Goal: Transaction & Acquisition: Purchase product/service

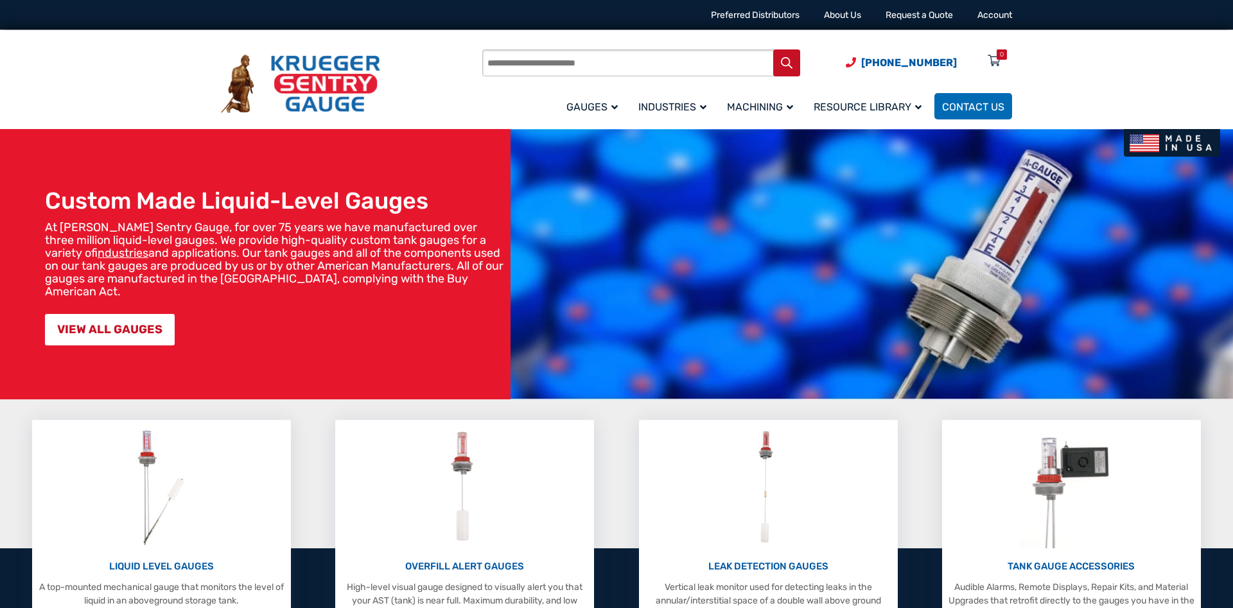
click at [608, 446] on div "LIQUID LEVEL GAUGES A top-mounted mechanical gauge that monitors the level of l…" at bounding box center [616, 548] width 1233 height 257
click at [311, 422] on div "LIQUID LEVEL GAUGES A top-mounted mechanical gauge that monitors the level of l…" at bounding box center [616, 548] width 1233 height 257
click at [611, 421] on div "LIQUID LEVEL GAUGES A top-mounted mechanical gauge that monitors the level of l…" at bounding box center [616, 548] width 1233 height 257
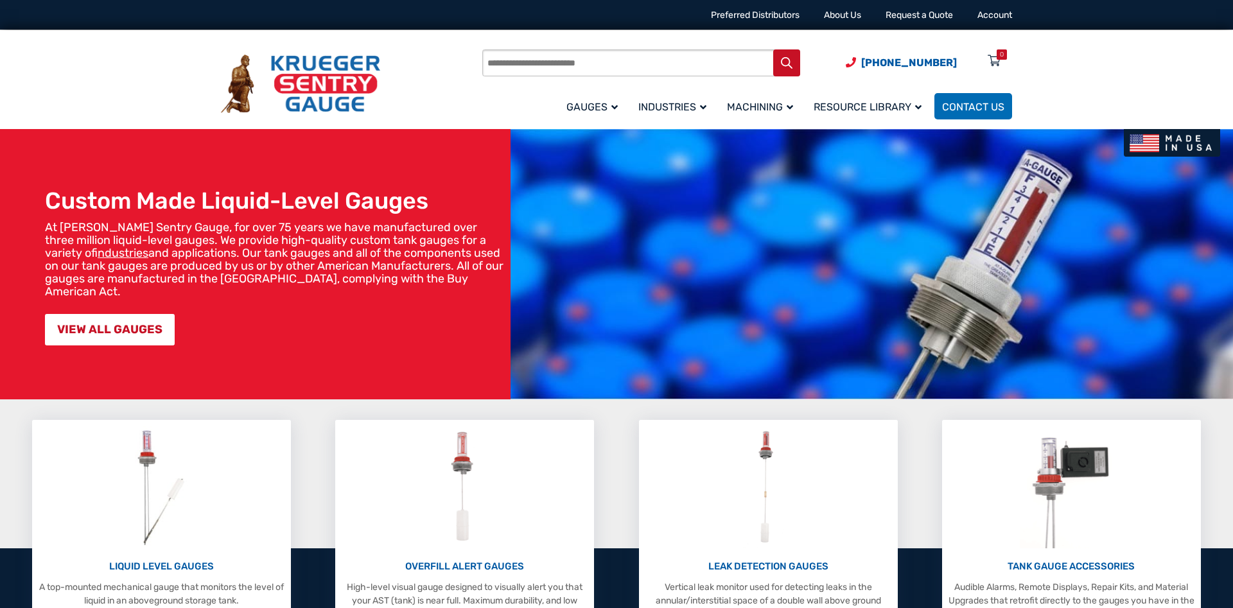
click at [615, 427] on div "LIQUID LEVEL GAUGES A top-mounted mechanical gauge that monitors the level of l…" at bounding box center [616, 548] width 1233 height 257
click at [626, 433] on div "LIQUID LEVEL GAUGES A top-mounted mechanical gauge that monitors the level of l…" at bounding box center [616, 548] width 1233 height 257
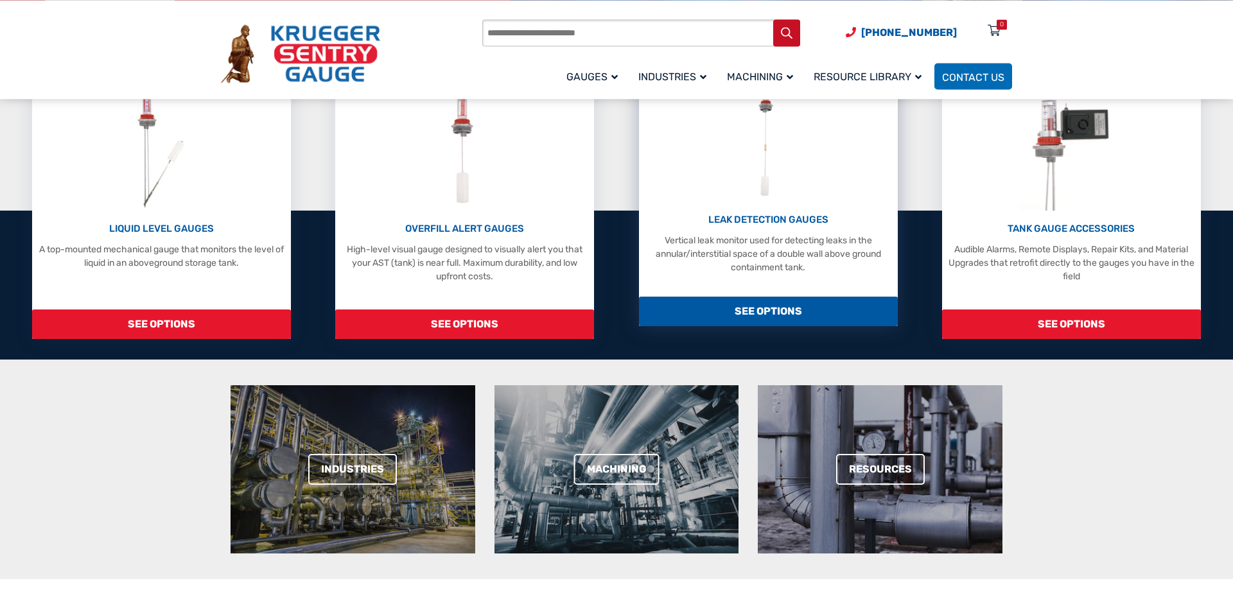
scroll to position [262, 0]
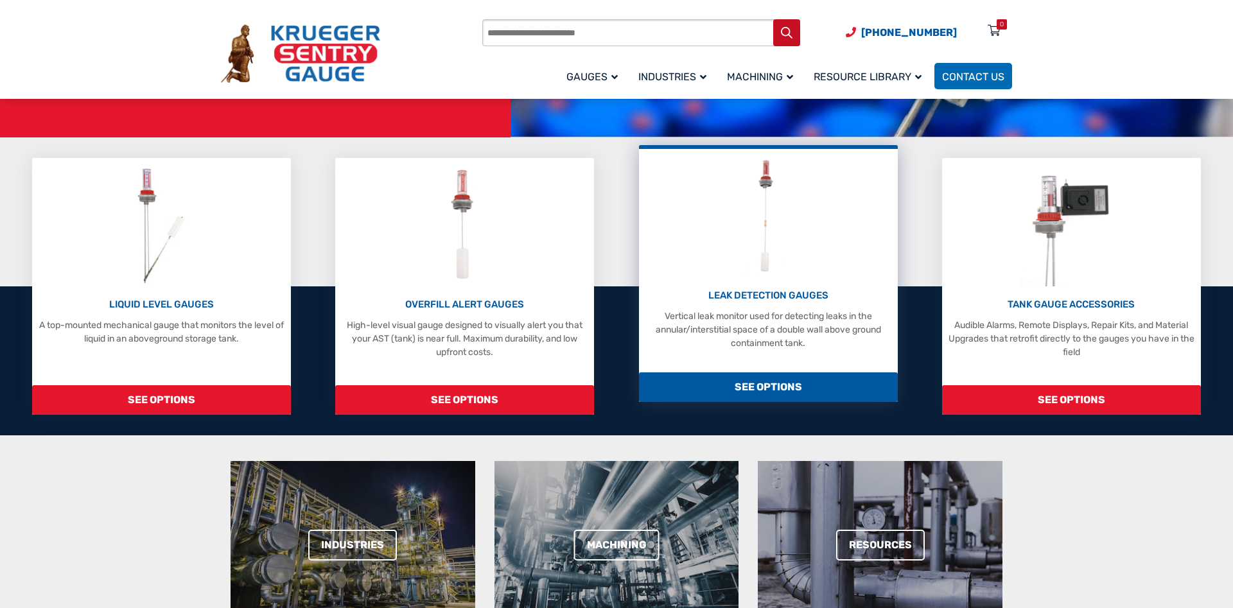
click at [757, 396] on span "SEE OPTIONS" at bounding box center [768, 387] width 259 height 30
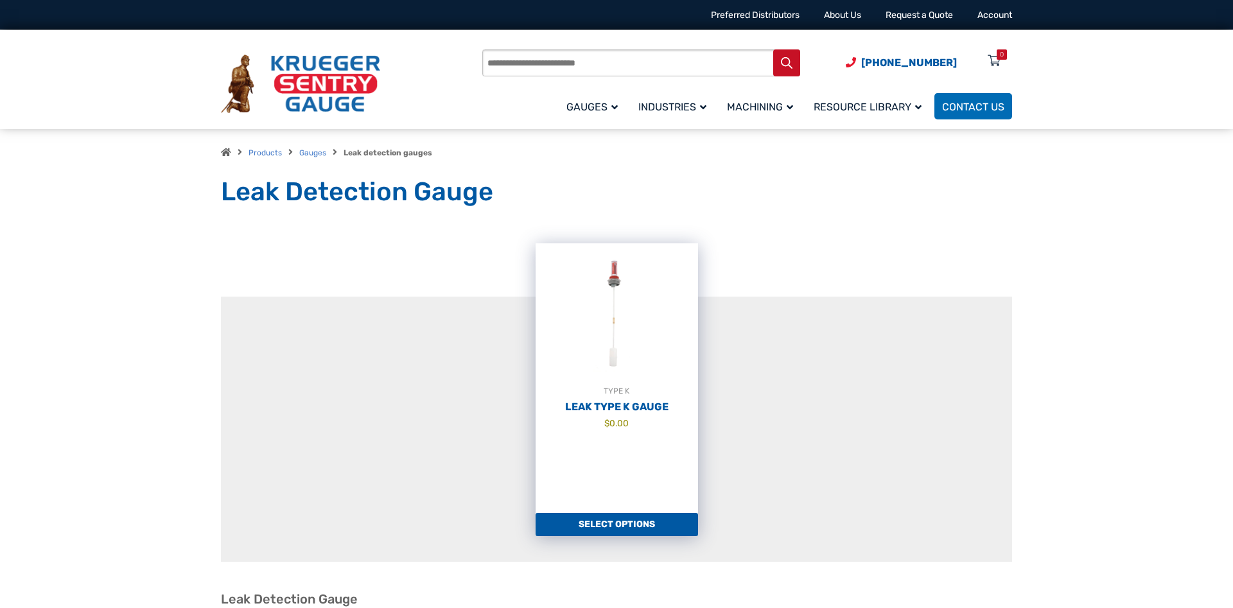
click at [615, 358] on img at bounding box center [617, 313] width 162 height 141
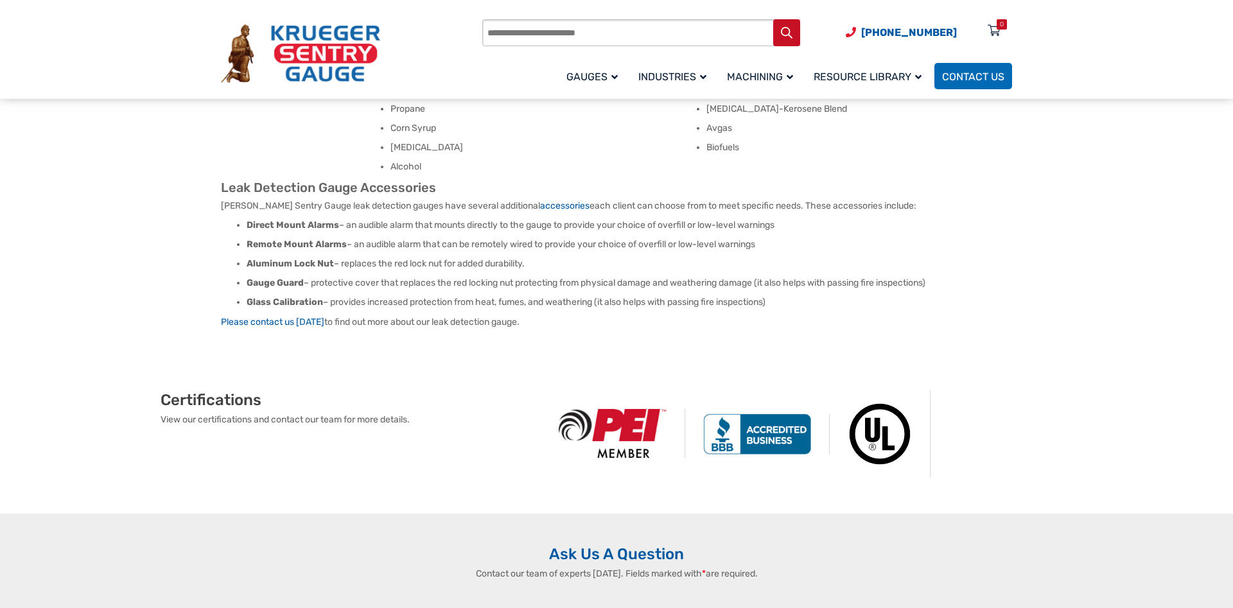
scroll to position [721, 0]
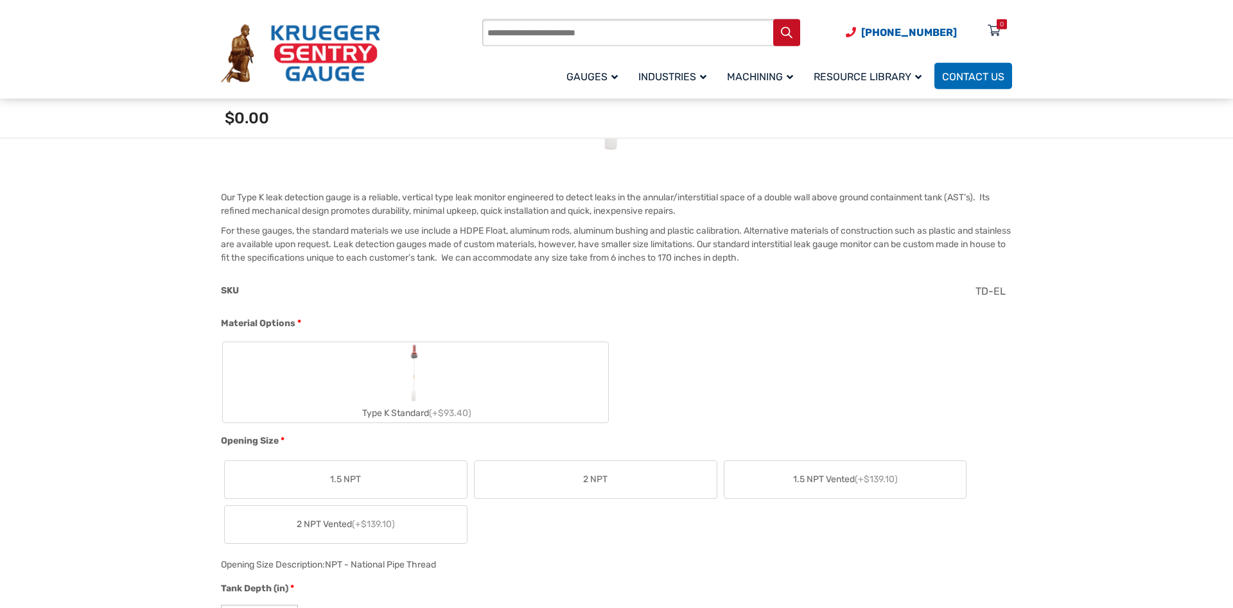
scroll to position [393, 0]
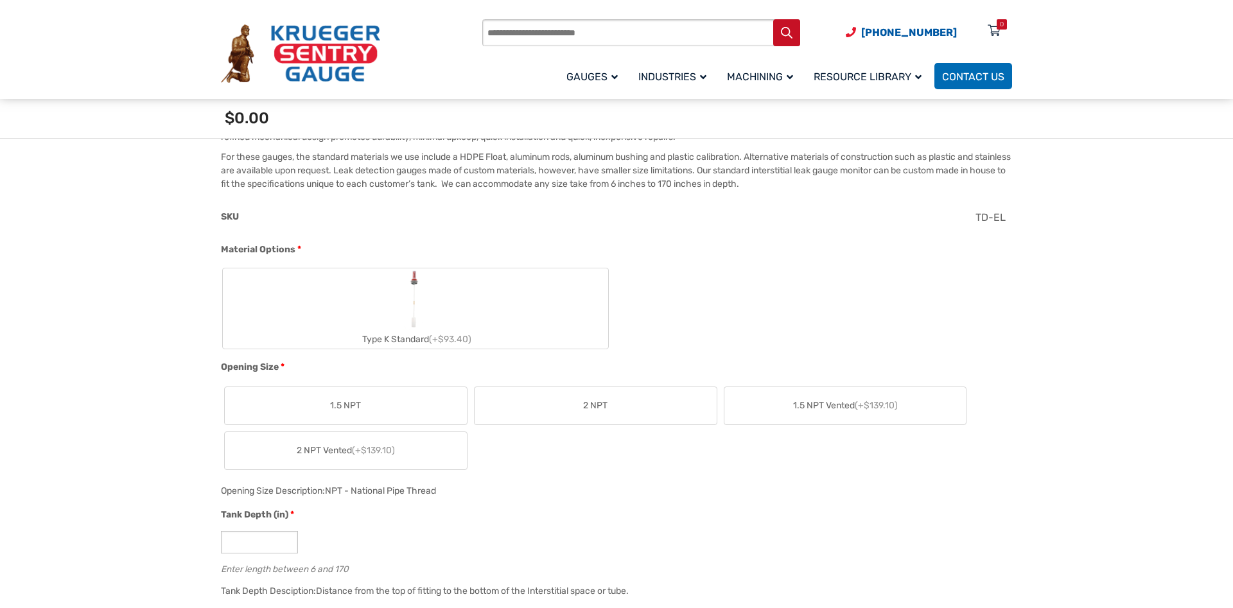
click at [598, 412] on span "2 NPT" at bounding box center [595, 405] width 24 height 13
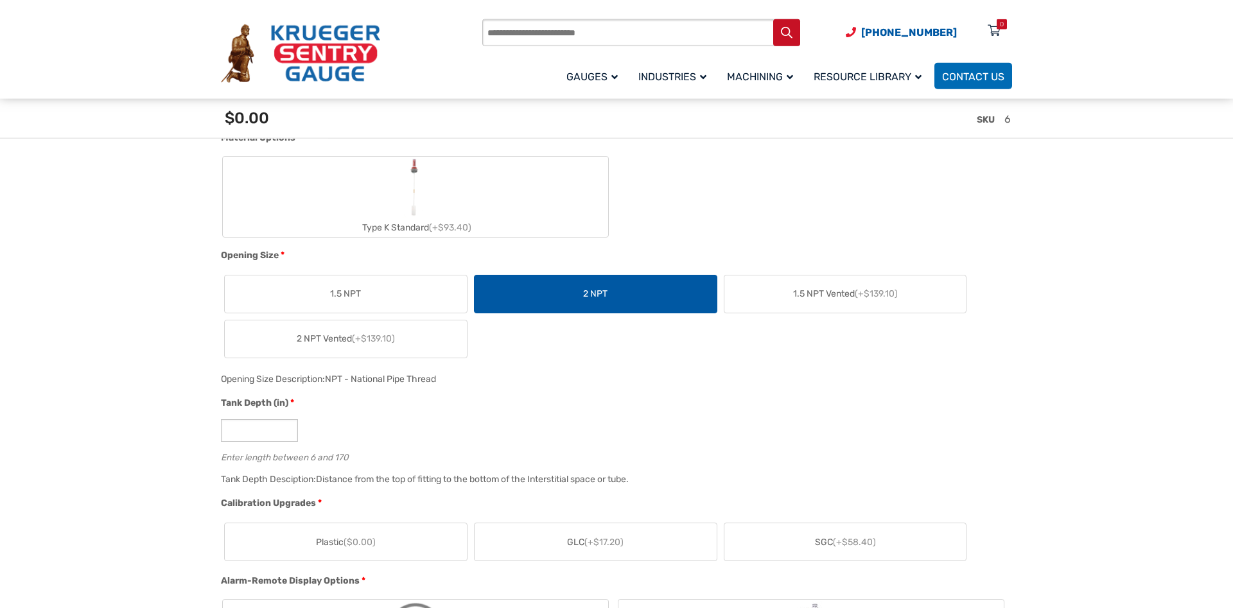
scroll to position [524, 0]
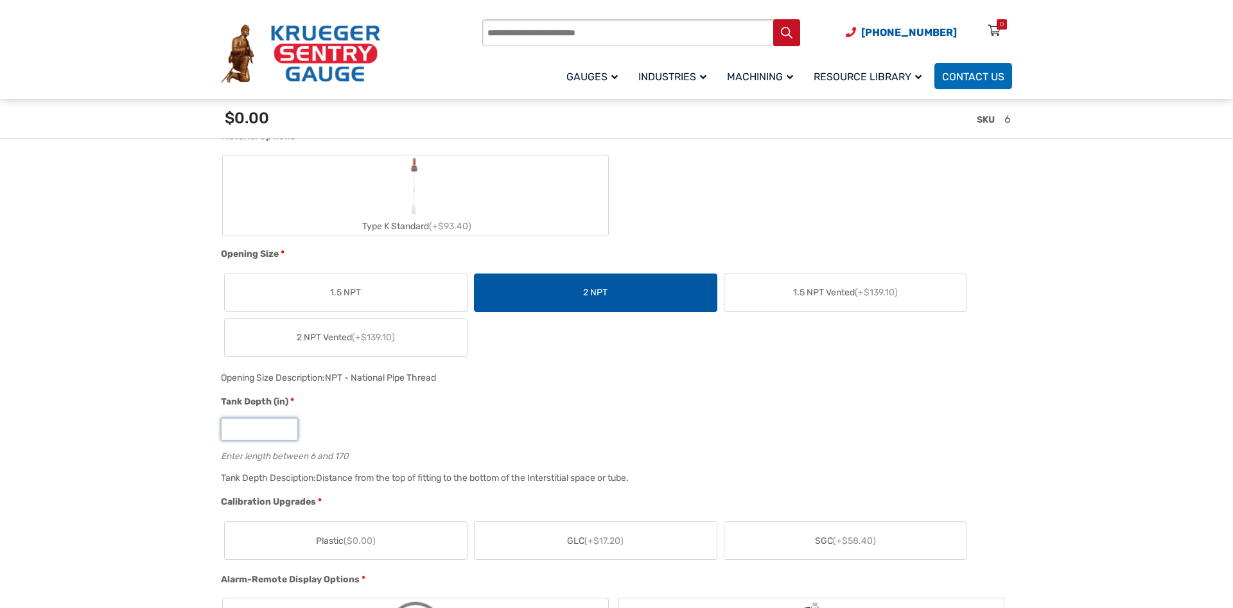
click at [267, 430] on input "*" at bounding box center [259, 429] width 77 height 22
click at [286, 426] on input "*" at bounding box center [259, 429] width 77 height 22
click at [284, 431] on input "*" at bounding box center [259, 429] width 77 height 22
drag, startPoint x: 288, startPoint y: 379, endPoint x: 511, endPoint y: 379, distance: 222.9
click at [511, 379] on div "Opening Size Description: NPT - National Pipe Thread" at bounding box center [613, 382] width 791 height 25
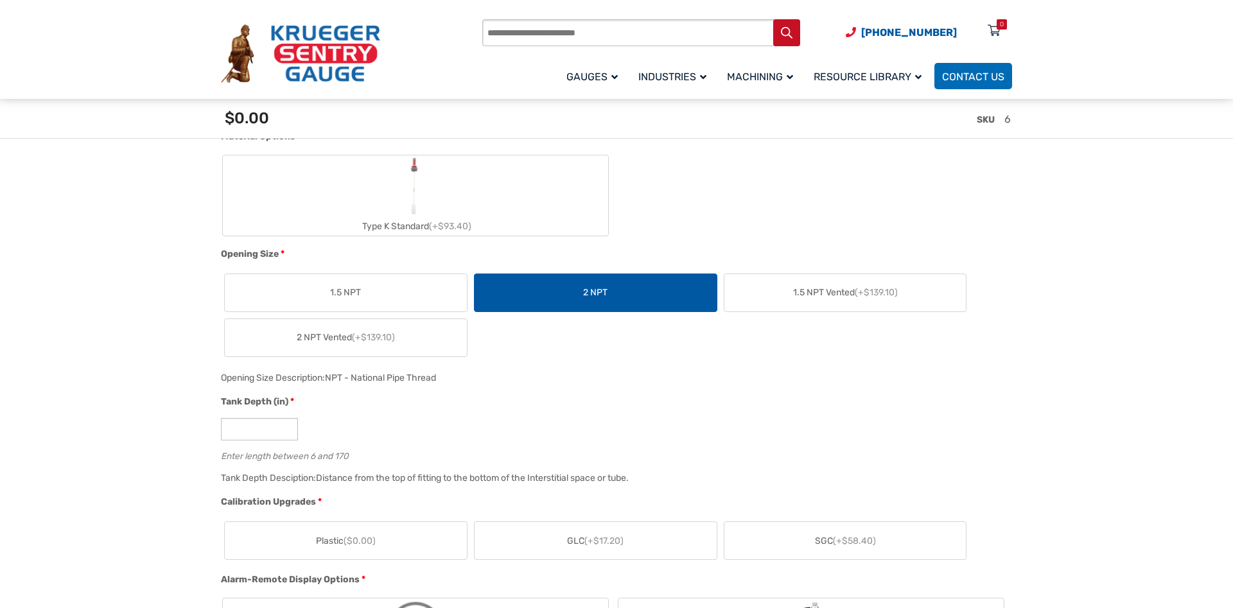
click at [511, 379] on div "Opening Size Description: NPT - National Pipe Thread" at bounding box center [613, 382] width 791 height 25
click at [647, 403] on div "Tank Depth (in) *" at bounding box center [613, 403] width 785 height 17
click at [609, 403] on div "Tank Depth (in) *" at bounding box center [613, 403] width 785 height 17
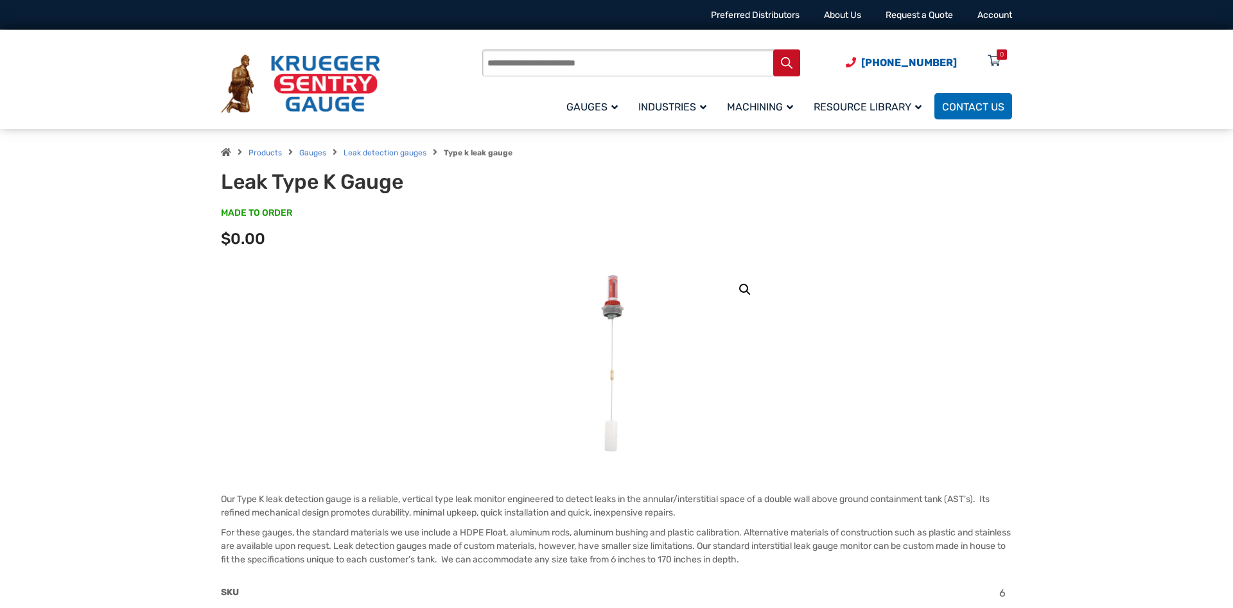
scroll to position [328, 0]
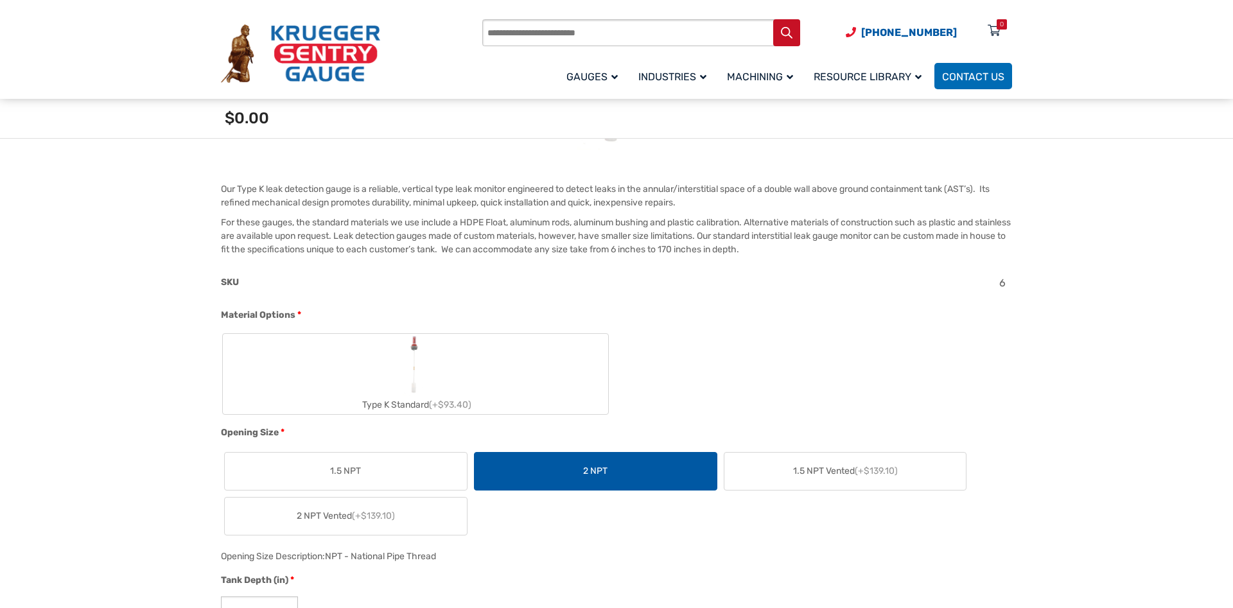
click at [496, 371] on label "Type K Standard (+$93.40)" at bounding box center [415, 374] width 385 height 80
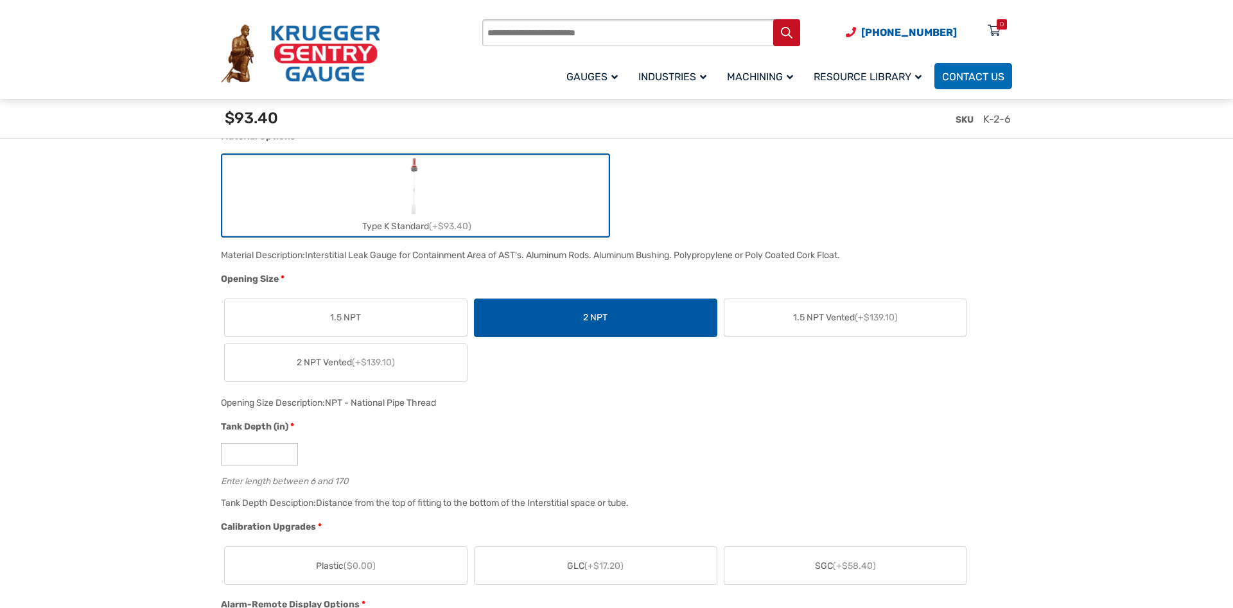
scroll to position [590, 0]
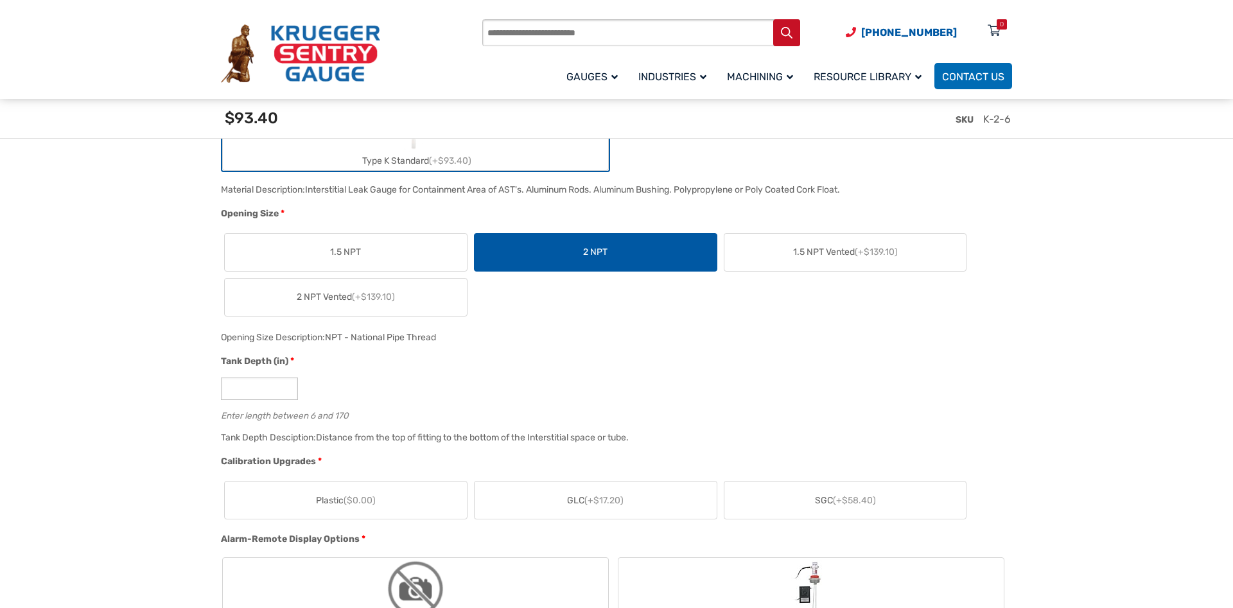
drag, startPoint x: 245, startPoint y: 441, endPoint x: 672, endPoint y: 440, distance: 426.4
click at [672, 440] on div "Tank Depth Desciption: Distance from the top of fitting to the bottom of the In…" at bounding box center [613, 442] width 791 height 25
drag, startPoint x: 468, startPoint y: 439, endPoint x: 681, endPoint y: 448, distance: 214.0
click at [681, 448] on div "Tank Depth Desciption: Distance from the top of fitting to the bottom of the In…" at bounding box center [613, 442] width 791 height 25
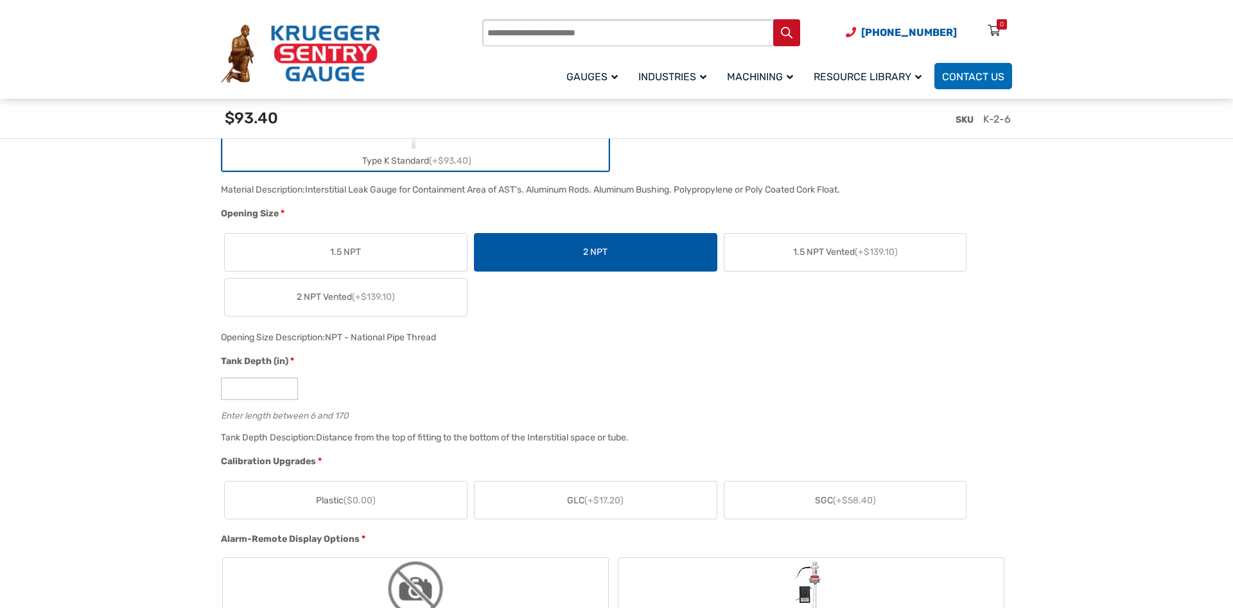
click at [681, 448] on div "Tank Depth Desciption: Distance from the top of fitting to the bottom of the In…" at bounding box center [613, 442] width 791 height 25
drag, startPoint x: 437, startPoint y: 446, endPoint x: 368, endPoint y: 437, distance: 69.9
click at [434, 444] on div "Tank Depth Desciption: Distance from the top of fitting to the bottom of the In…" at bounding box center [613, 442] width 791 height 25
click at [336, 441] on div "Distance from the top of fitting to the bottom of the Interstitial space or tub…" at bounding box center [472, 437] width 313 height 11
drag, startPoint x: 240, startPoint y: 419, endPoint x: 667, endPoint y: 449, distance: 428.1
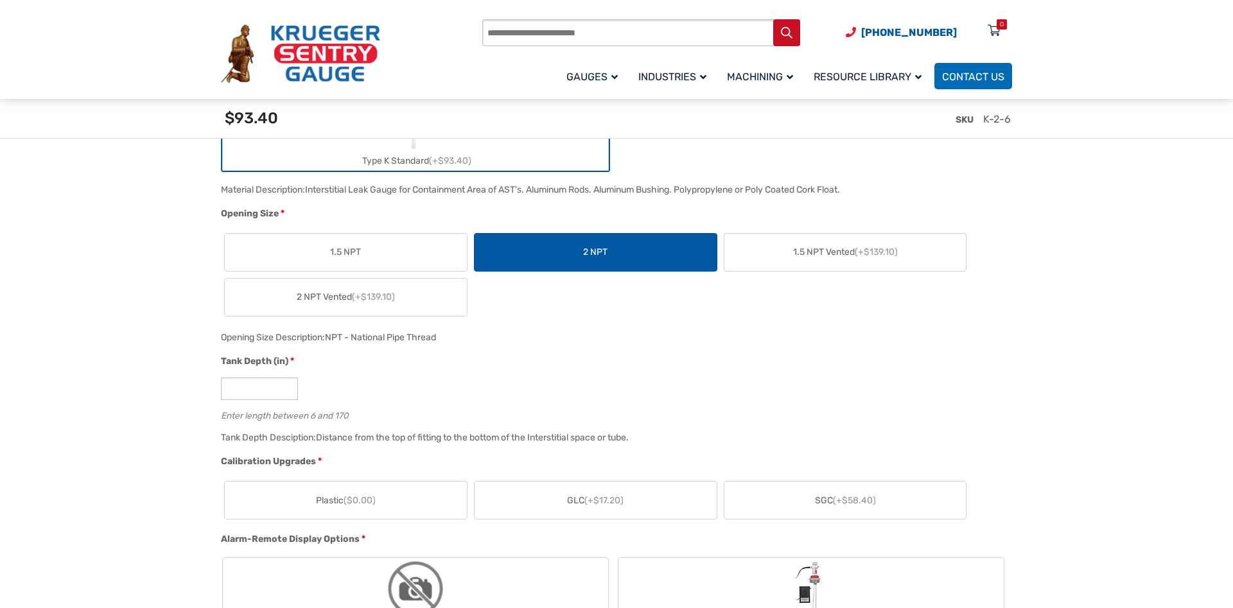
click at [667, 449] on div "Formula 6.00 SKU K-2-6 Material Options * Type K Standard (+$93.40) Material De…" at bounding box center [613, 600] width 791 height 1175
click at [667, 449] on div "Tank Depth Desciption: Distance from the top of fitting to the bottom of the In…" at bounding box center [613, 442] width 791 height 25
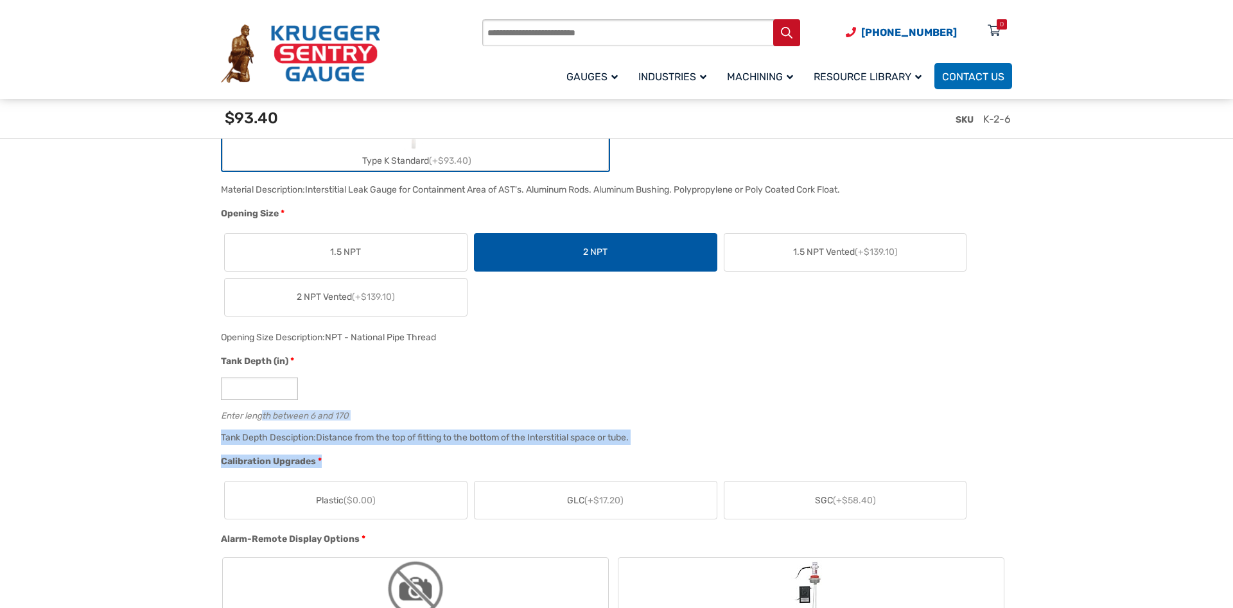
drag, startPoint x: 261, startPoint y: 418, endPoint x: 675, endPoint y: 459, distance: 416.2
click at [675, 459] on div "Formula 6.00 SKU K-2-6 Material Options * Type K Standard (+$93.40) Material De…" at bounding box center [613, 600] width 791 height 1175
click at [675, 459] on div "Calibration Upgrades *" at bounding box center [613, 463] width 785 height 17
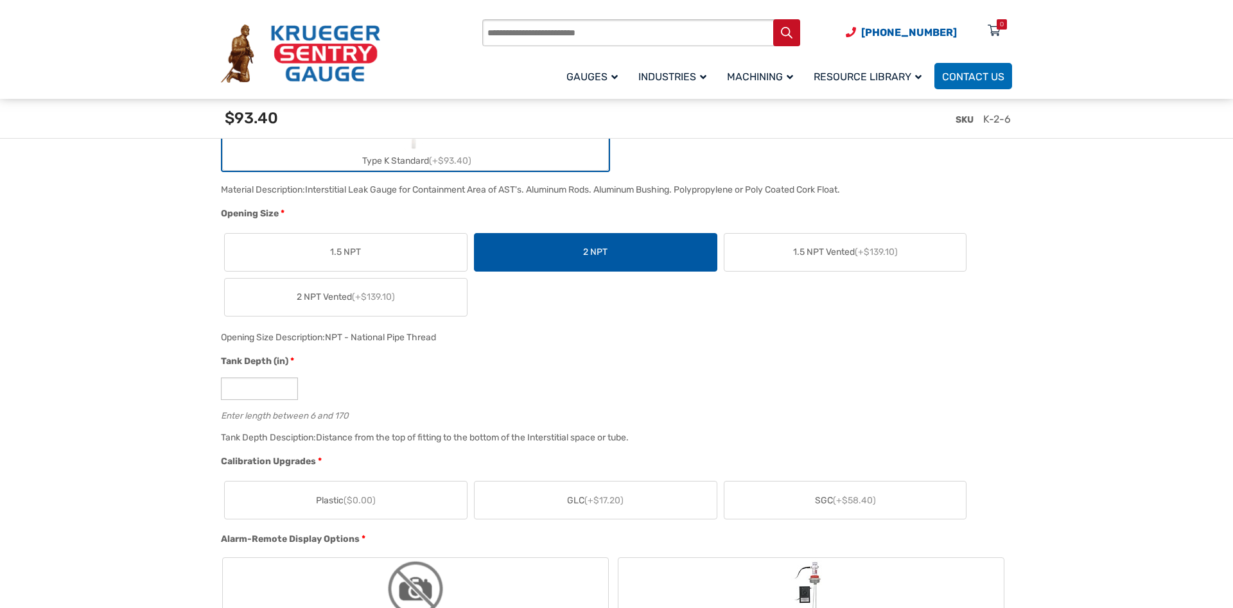
click at [538, 446] on div "Tank Depth Desciption: Distance from the top of fitting to the bottom of the In…" at bounding box center [613, 442] width 791 height 25
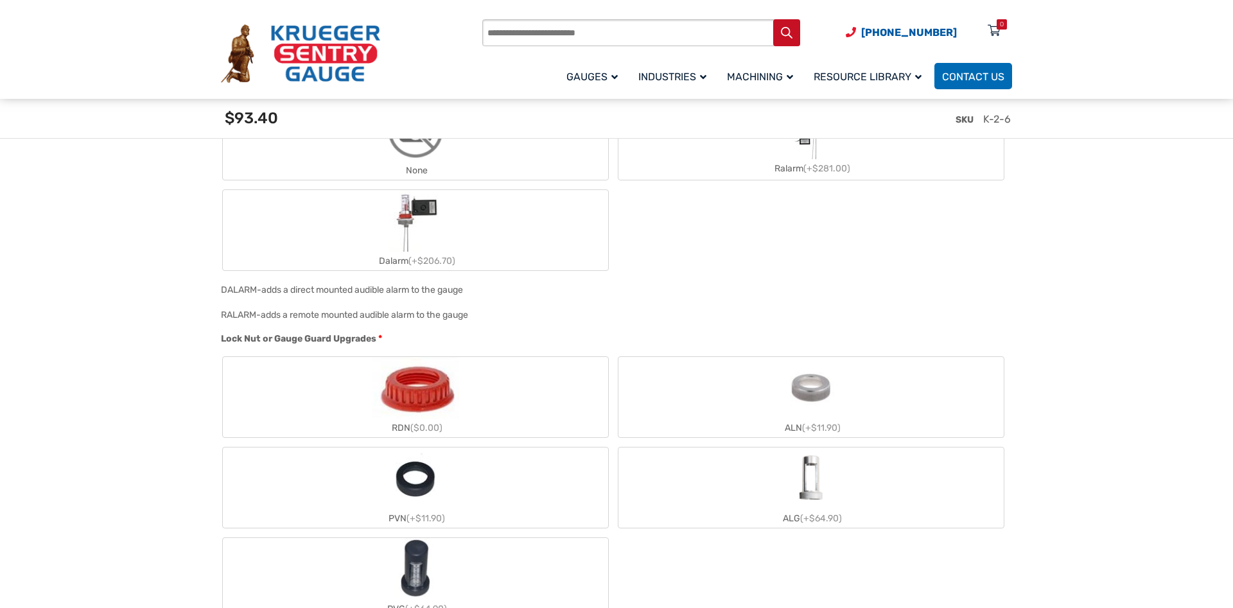
scroll to position [655, 0]
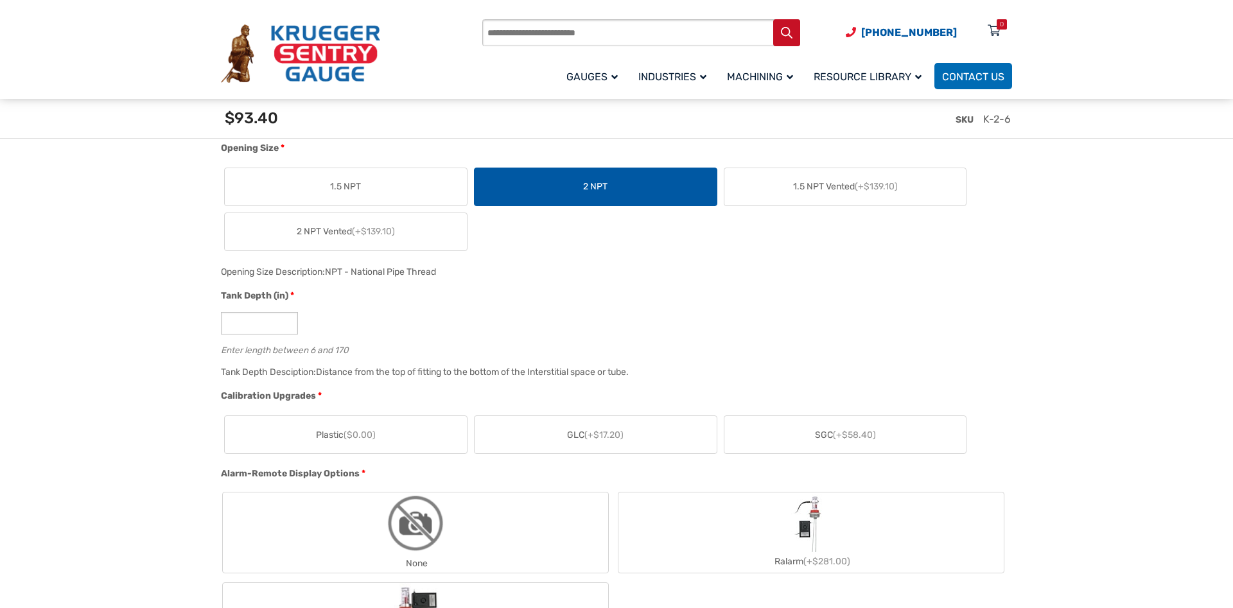
click at [287, 324] on input "*" at bounding box center [259, 323] width 77 height 22
click at [287, 320] on input "*" at bounding box center [259, 323] width 77 height 22
click at [287, 320] on input "**" at bounding box center [259, 323] width 77 height 22
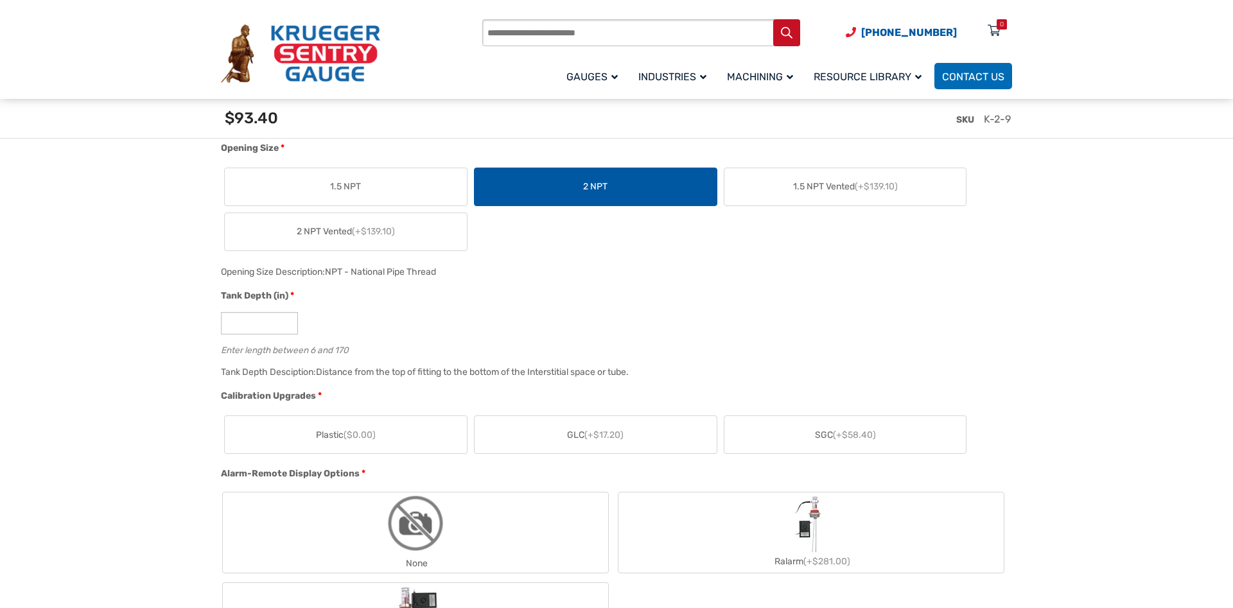
click at [287, 320] on input "**" at bounding box center [259, 323] width 77 height 22
type input "**"
click at [287, 320] on input "**" at bounding box center [259, 323] width 77 height 22
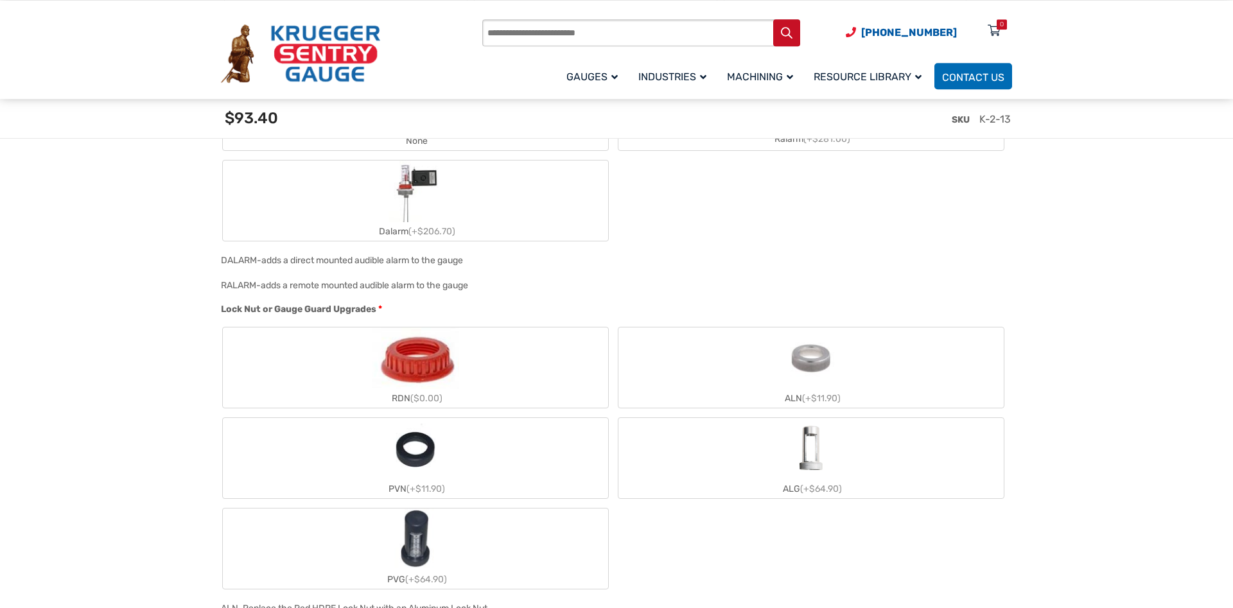
scroll to position [1048, 0]
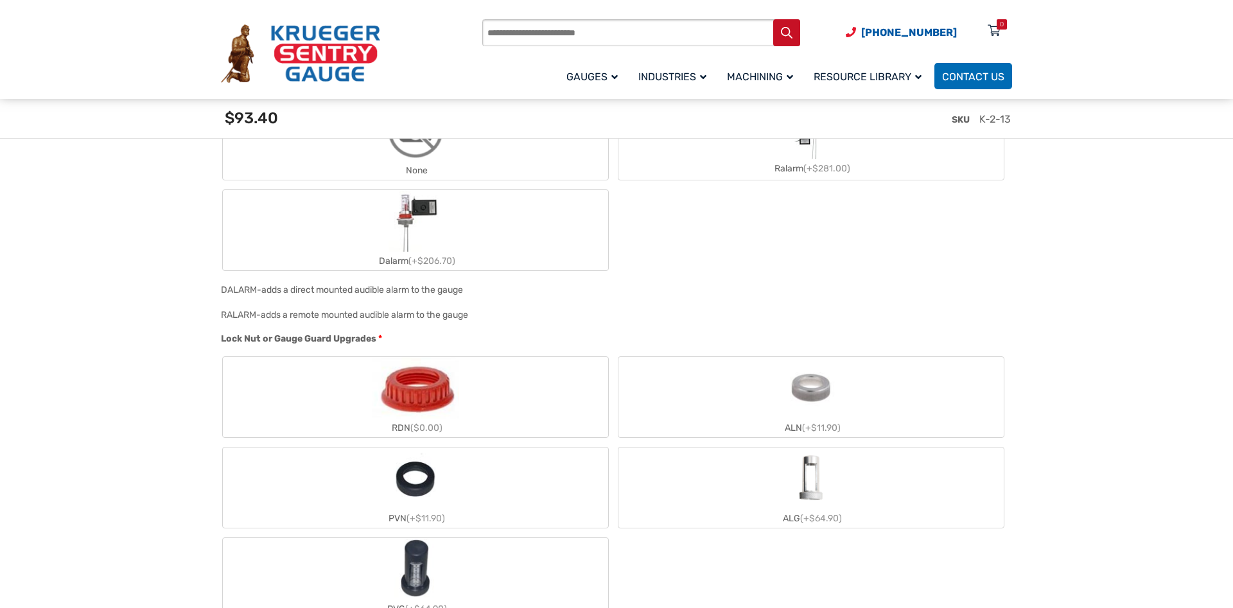
click at [669, 247] on div "None Ralarm (+$281.00) Dalarm (+$206.70)" at bounding box center [613, 185] width 785 height 175
click at [689, 250] on div "None Ralarm (+$281.00) Dalarm (+$206.70)" at bounding box center [613, 185] width 785 height 175
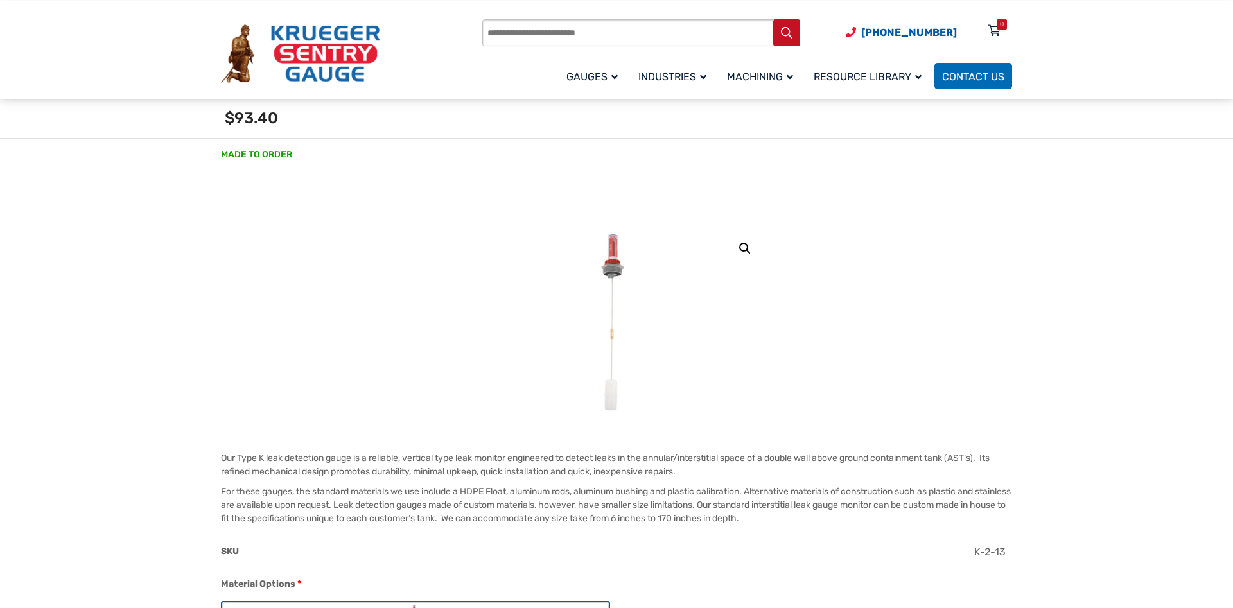
scroll to position [0, 0]
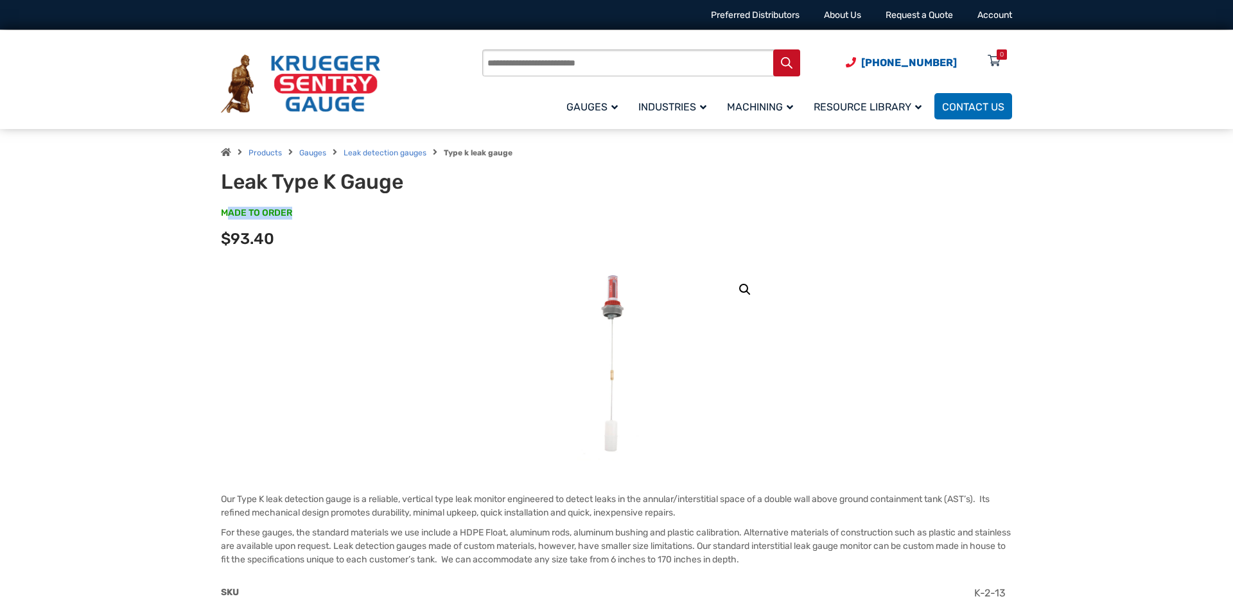
drag, startPoint x: 227, startPoint y: 213, endPoint x: 292, endPoint y: 217, distance: 65.0
click at [292, 217] on span "MADE TO ORDER" at bounding box center [256, 213] width 71 height 13
drag, startPoint x: 281, startPoint y: 213, endPoint x: 298, endPoint y: 213, distance: 16.7
click at [298, 213] on div "Products Gauges Leak detection gauges Type k leak gauge Leak Type K Gauge MADE …" at bounding box center [617, 198] width 822 height 139
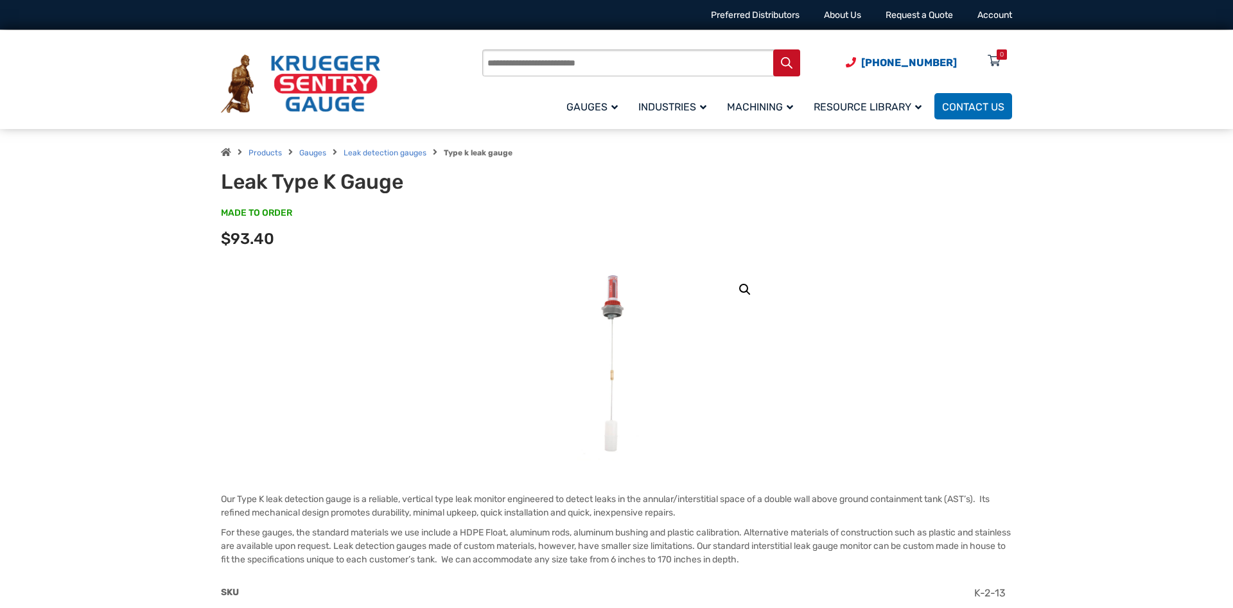
click at [298, 213] on p "MADE TO ORDER SKU#: TD6" at bounding box center [616, 220] width 791 height 26
drag, startPoint x: 458, startPoint y: 150, endPoint x: 536, endPoint y: 150, distance: 78.4
click at [536, 150] on div "Products Gauges Leak detection gauges Type k leak gauge" at bounding box center [616, 152] width 791 height 15
click at [468, 151] on strong "Type k leak gauge" at bounding box center [478, 152] width 69 height 9
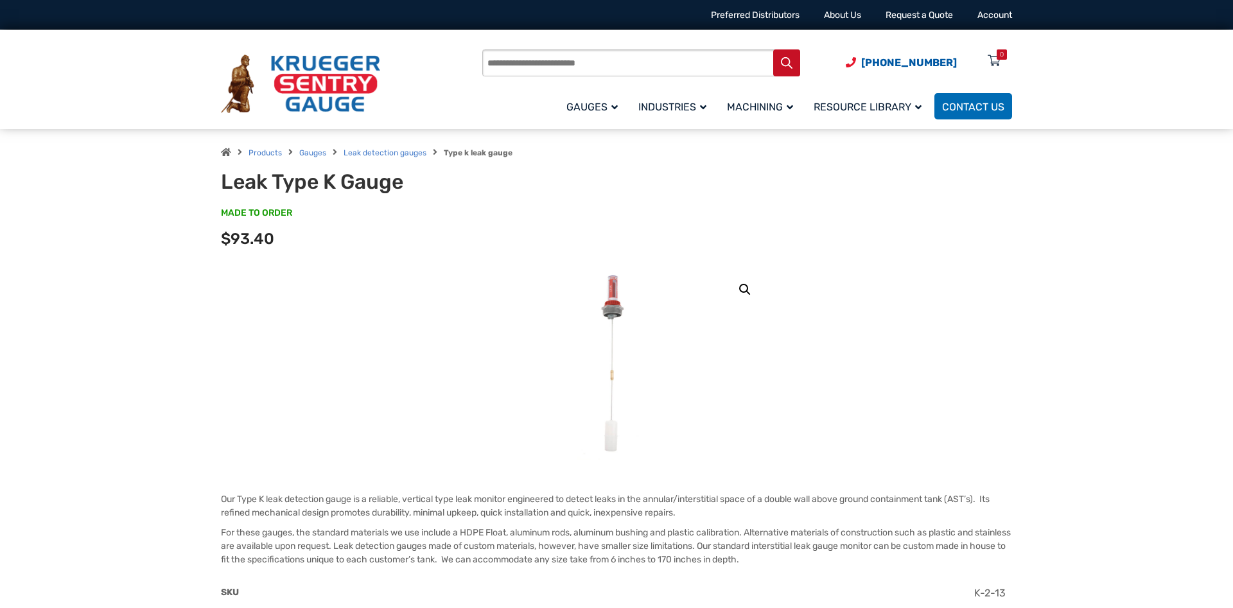
click at [1063, 96] on div "Products search (920) 434-8860 Menu 0 Menu Account Gauges Liquid Level Gauge At…" at bounding box center [616, 79] width 1233 height 99
click at [1056, 82] on div "Products search (920) 434-8860 Menu 0 Menu Account Gauges Liquid Level Gauge At…" at bounding box center [616, 79] width 1233 height 99
